Goal: Find specific page/section: Find specific page/section

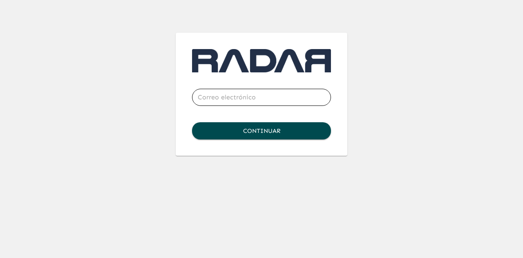
click at [234, 99] on input "email" at bounding box center [261, 97] width 139 height 23
type input "[EMAIL_ADDRESS][DOMAIN_NAME]"
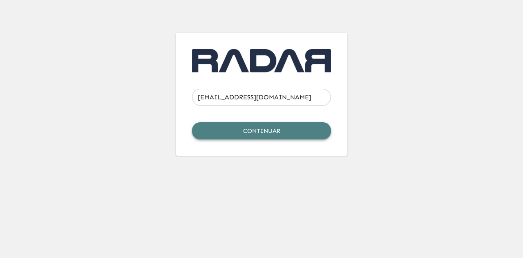
click at [250, 129] on button "Continuar" at bounding box center [261, 130] width 139 height 17
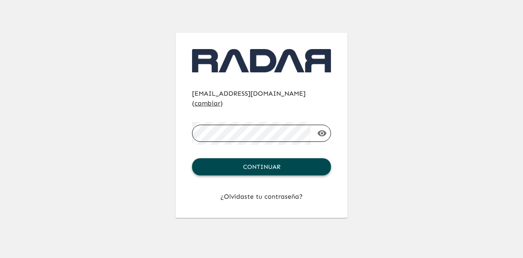
click at [265, 162] on button "Continuar" at bounding box center [261, 166] width 139 height 17
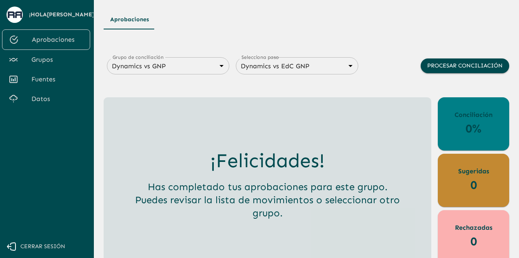
click at [39, 80] on span "Fuentes" at bounding box center [57, 79] width 52 height 10
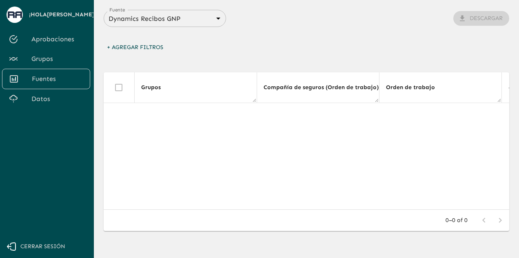
click at [193, 18] on body "Se están procesando los movimientos. Algunas acciones permanecerán deshabilitad…" at bounding box center [259, 129] width 519 height 258
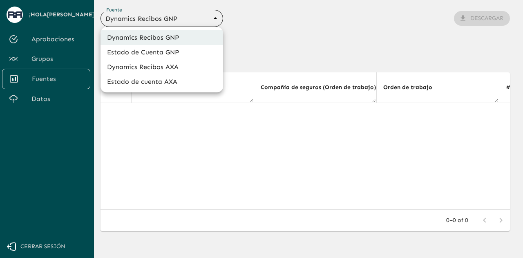
click at [152, 81] on li "Estado de cuenta AXA" at bounding box center [161, 81] width 123 height 15
type input "688d3623321e4b428189379d"
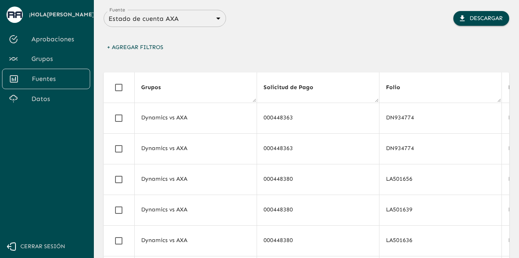
click at [42, 101] on span "Datos" at bounding box center [57, 99] width 52 height 10
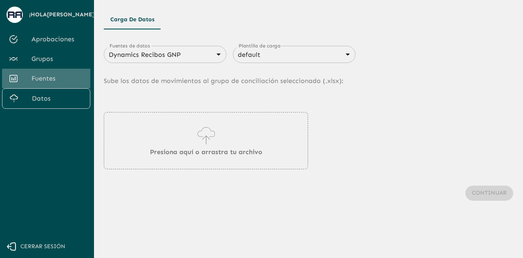
click at [47, 82] on span "Fuentes" at bounding box center [57, 79] width 52 height 10
